Goal: Information Seeking & Learning: Learn about a topic

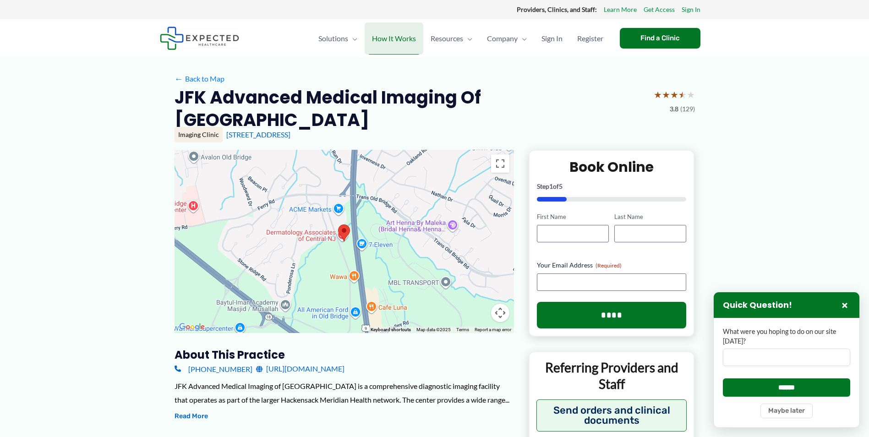
click at [401, 41] on span "How It Works" at bounding box center [394, 38] width 44 height 32
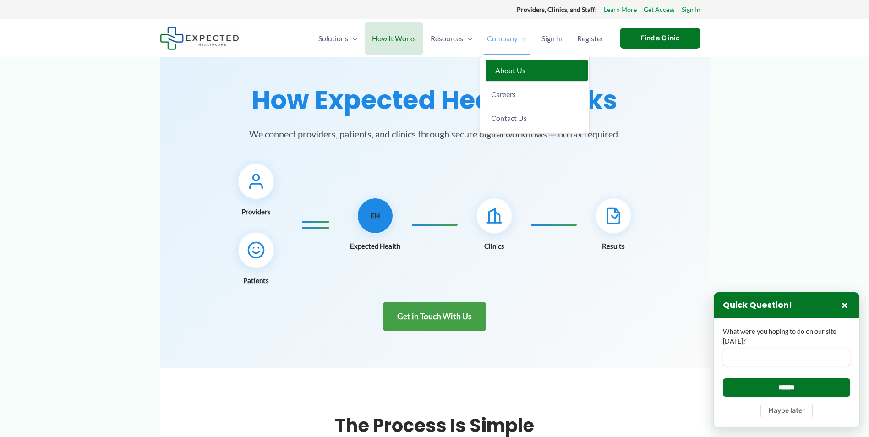
click at [504, 70] on span "About Us" at bounding box center [510, 70] width 30 height 9
